Goal: Information Seeking & Learning: Learn about a topic

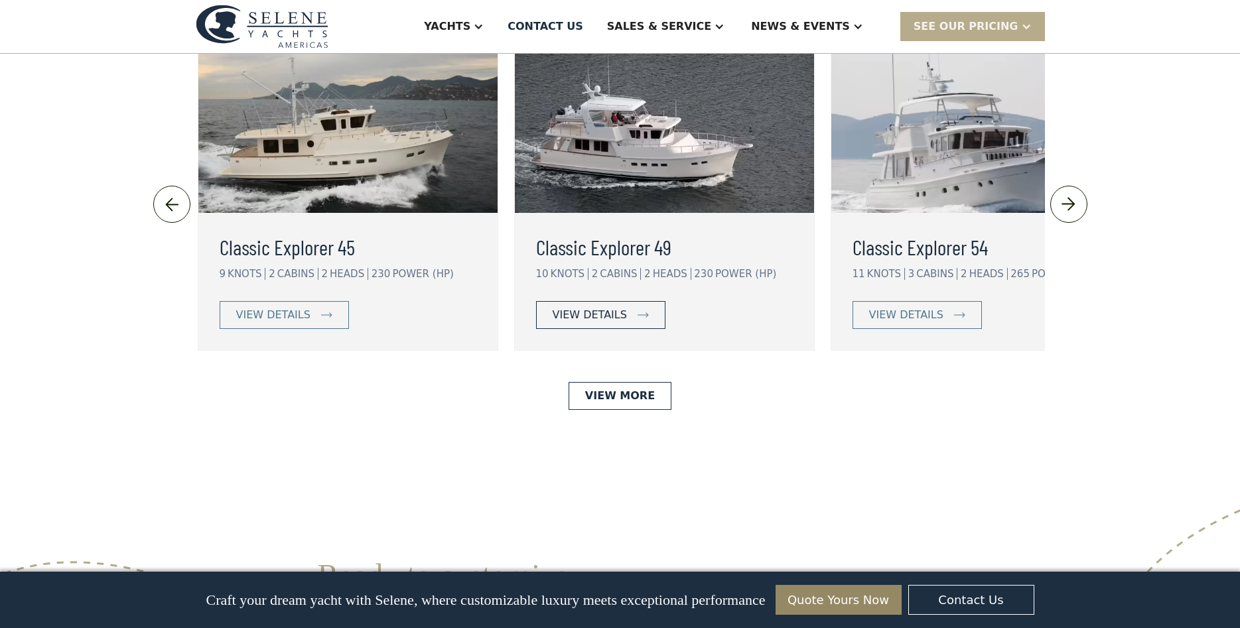
scroll to position [3185, 0]
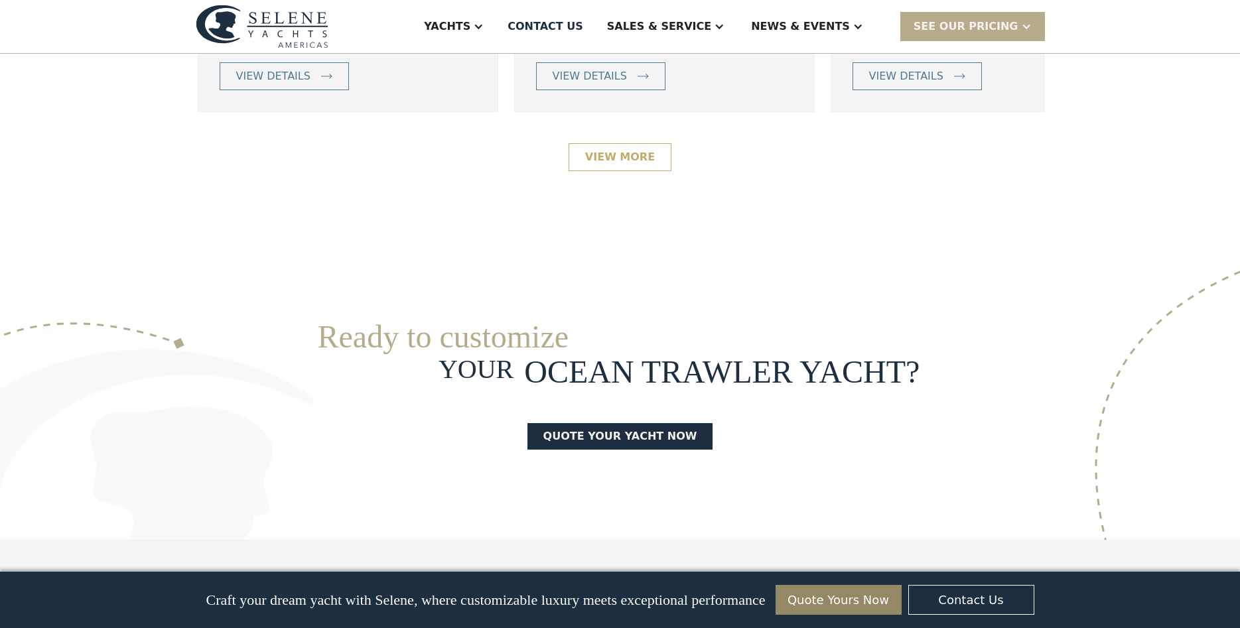
click at [605, 171] on link "View More" at bounding box center [620, 157] width 103 height 28
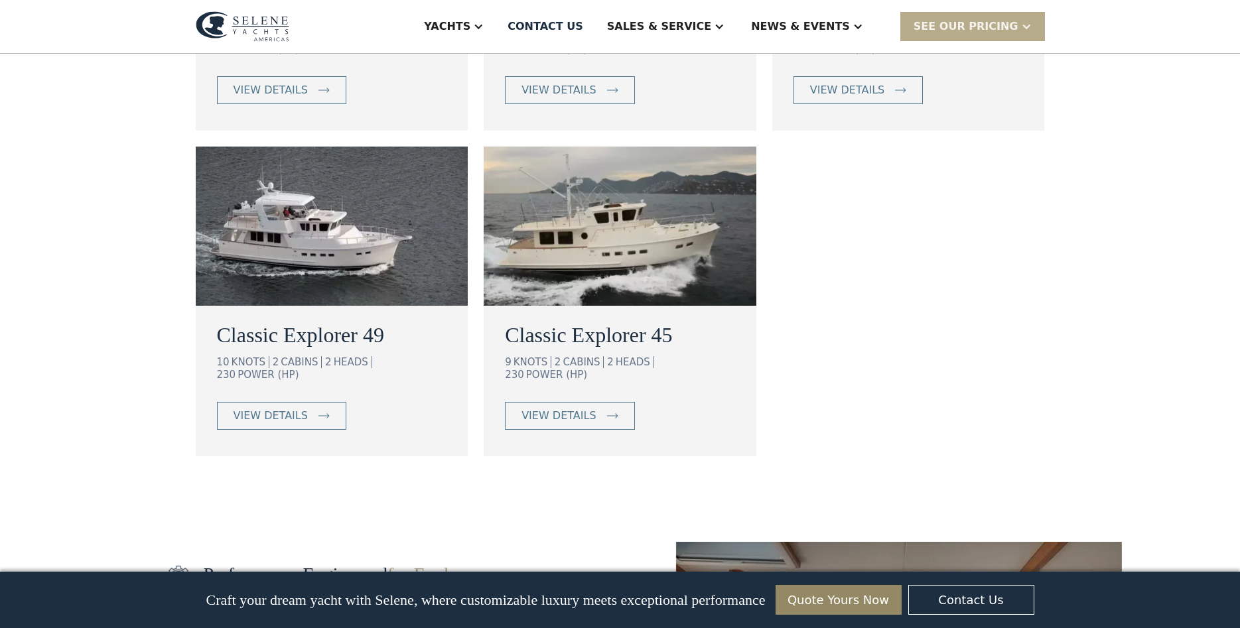
scroll to position [796, 0]
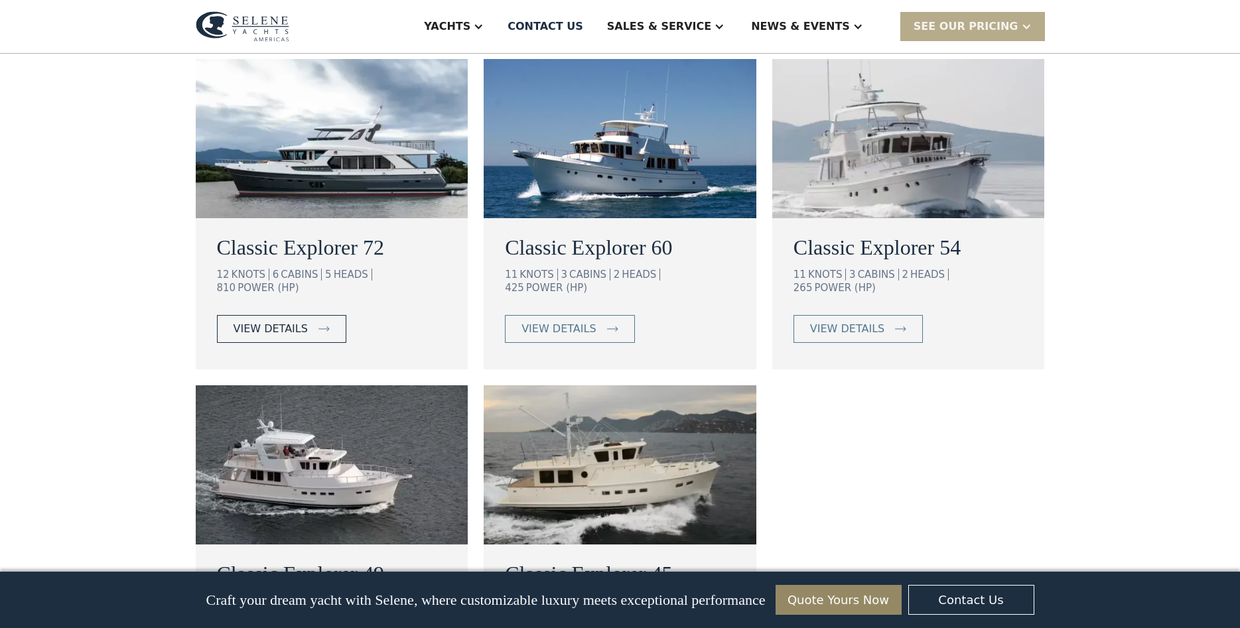
click at [234, 337] on div "view details" at bounding box center [271, 329] width 74 height 16
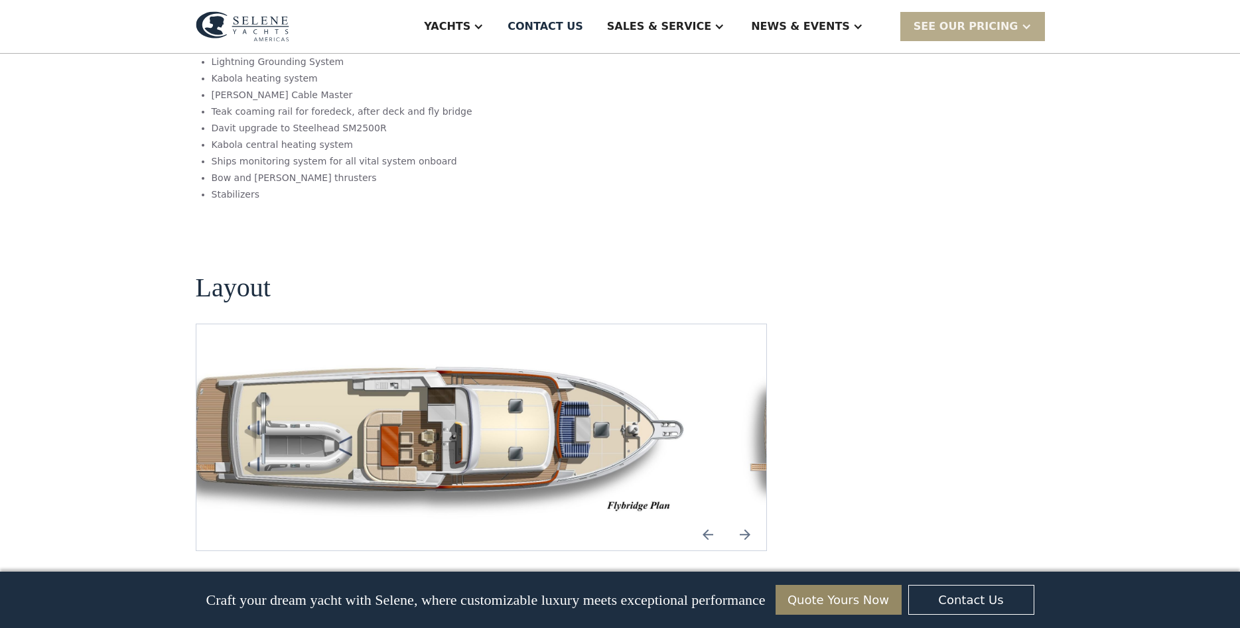
scroll to position [1752, 0]
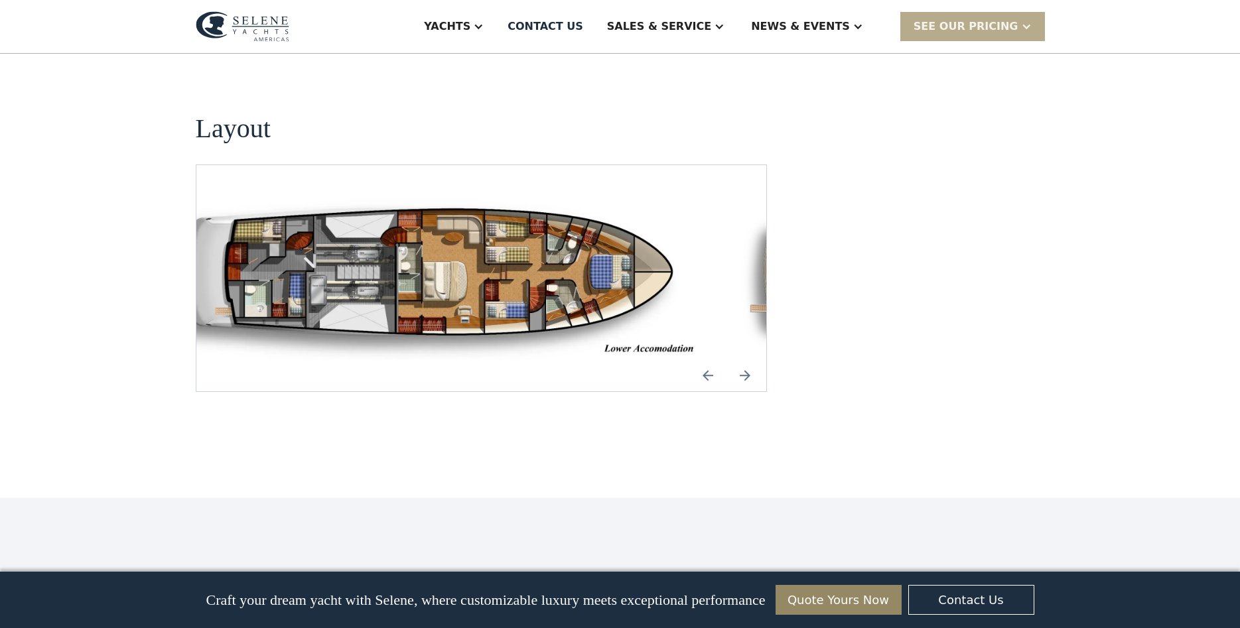
click at [630, 247] on section "Layout No items found." at bounding box center [482, 227] width 572 height 332
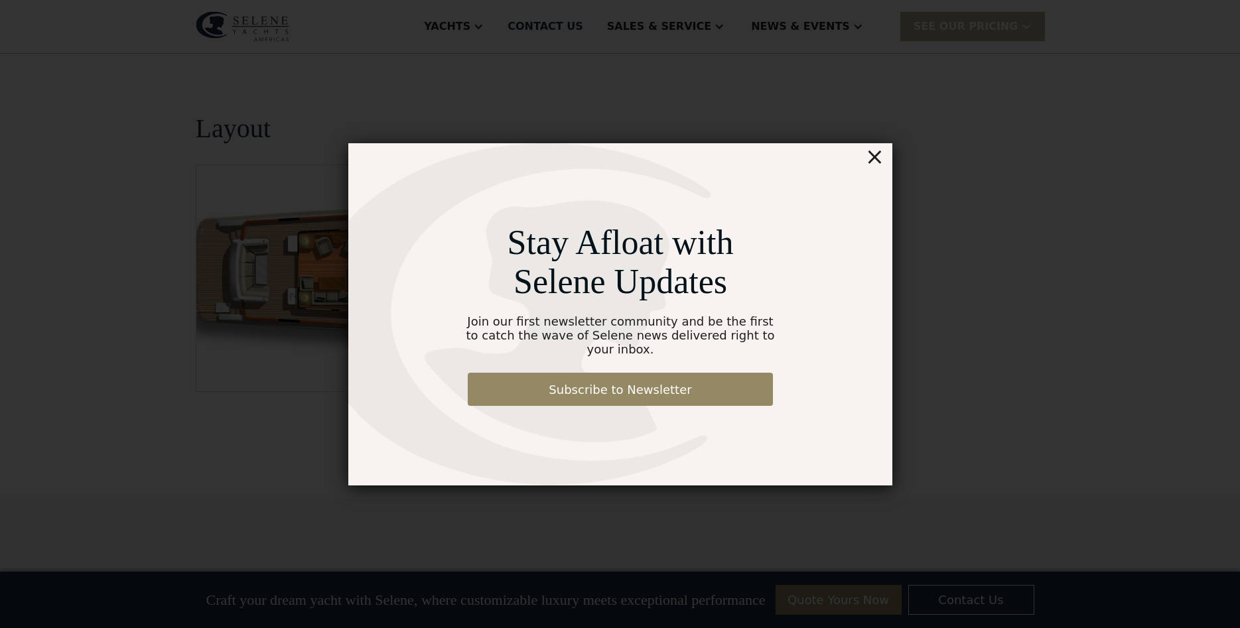
click at [875, 159] on div "×" at bounding box center [874, 156] width 19 height 27
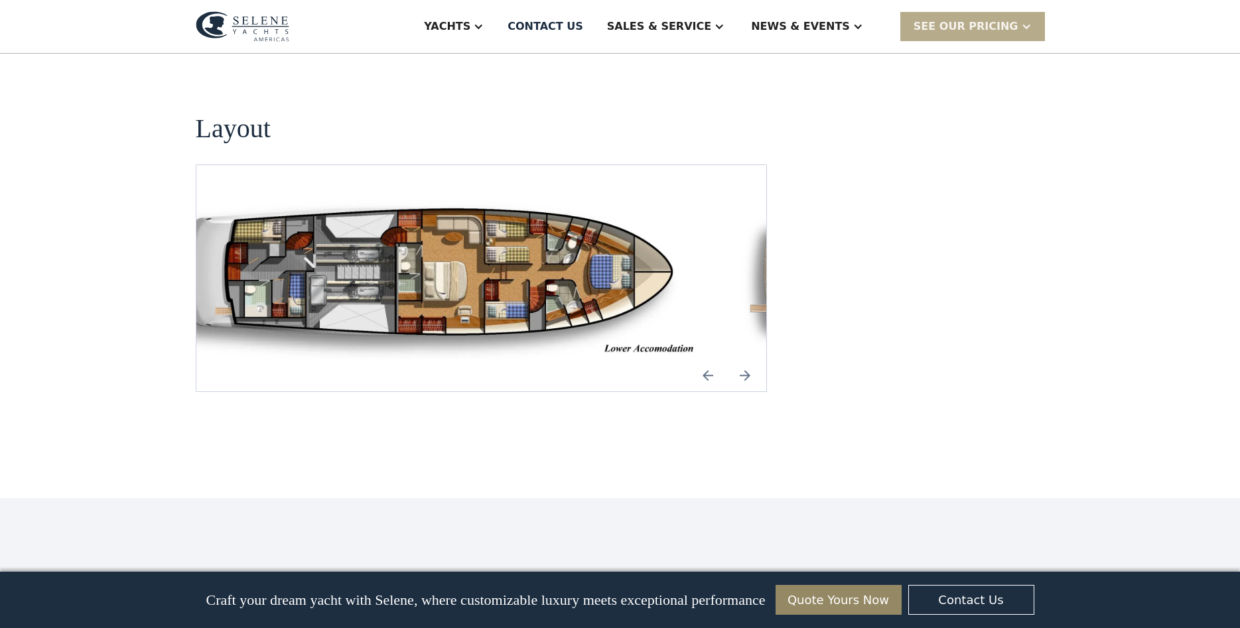
click at [709, 360] on img "open lightbox" at bounding box center [433, 278] width 549 height 163
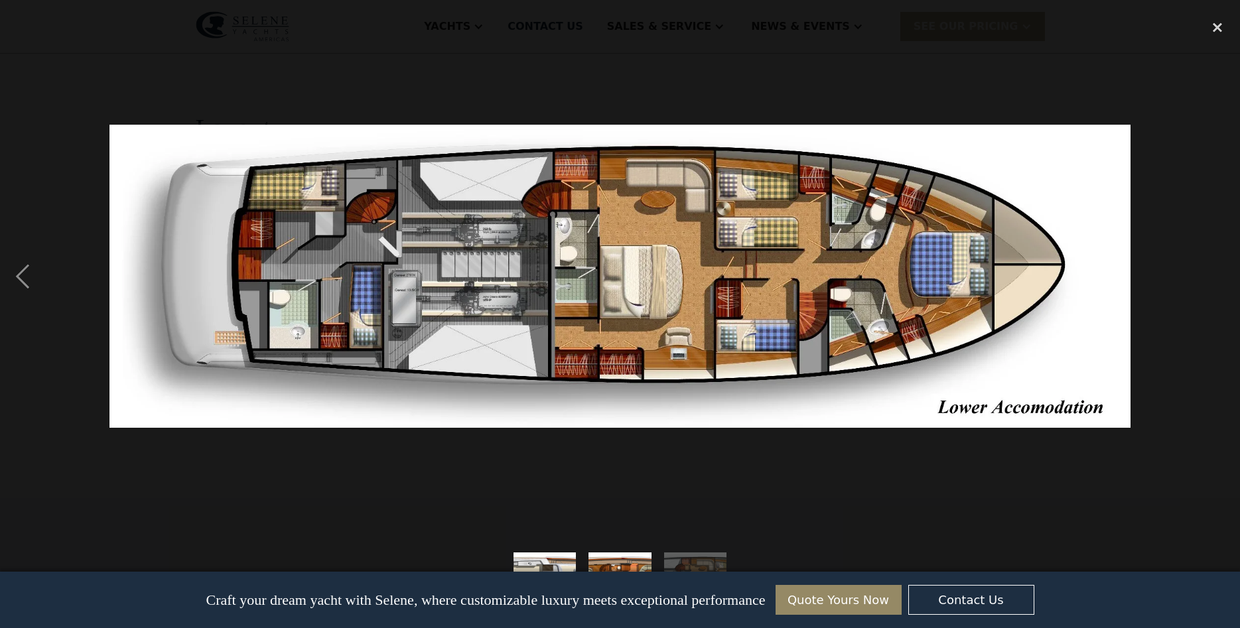
click at [1175, 248] on div at bounding box center [620, 277] width 1240 height 528
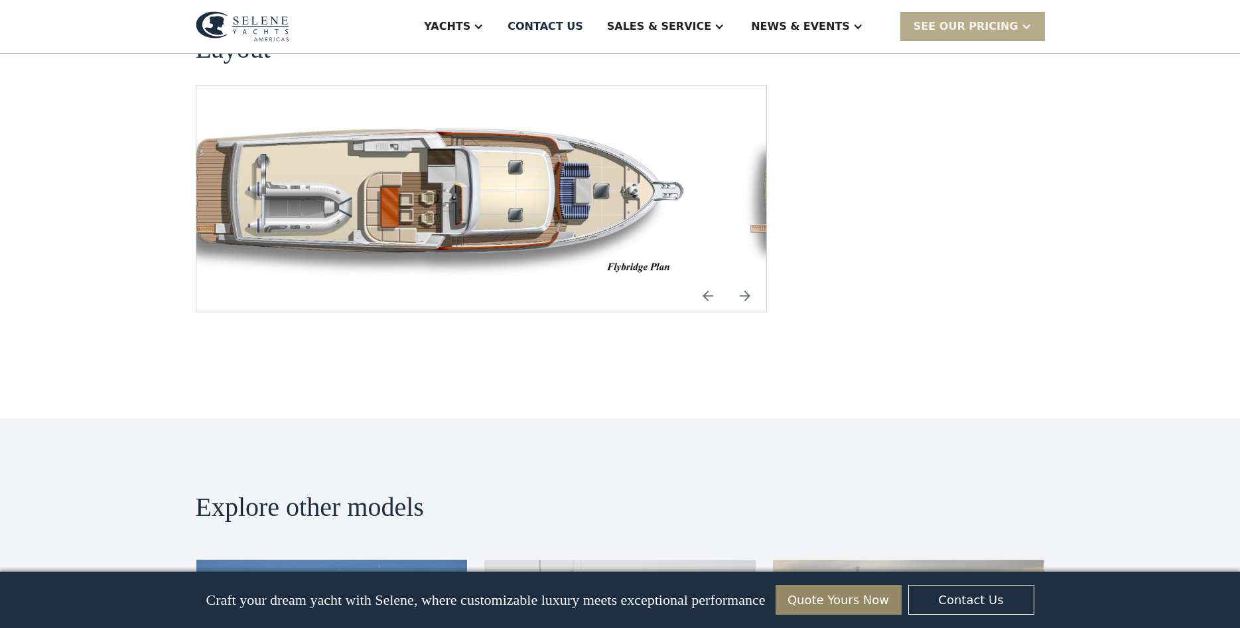
scroll to position [1911, 0]
